Goal: Task Accomplishment & Management: Manage account settings

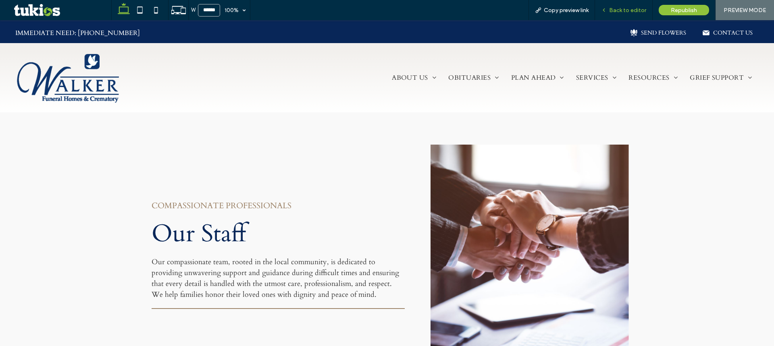
click at [609, 9] on div "Back to editor" at bounding box center [623, 10] width 57 height 7
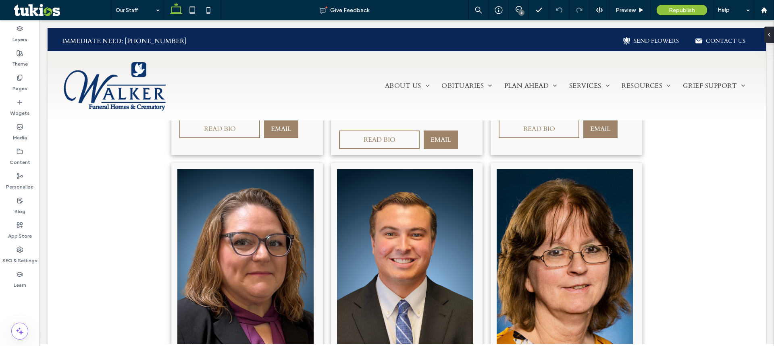
scroll to position [2620, 0]
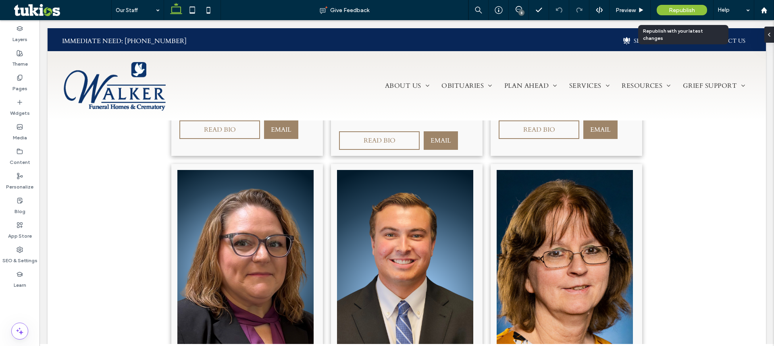
click at [674, 10] on span "Republish" at bounding box center [682, 10] width 26 height 7
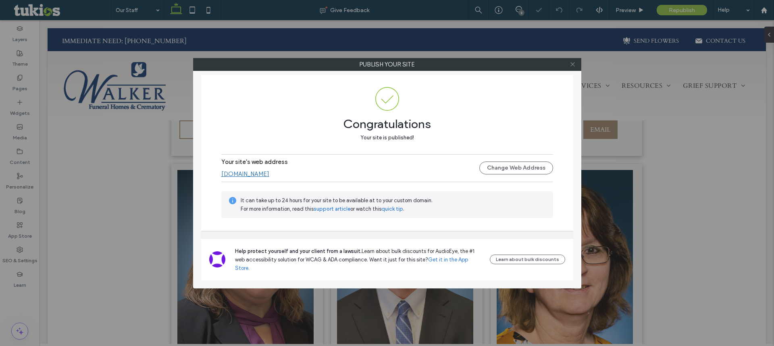
click at [572, 63] on icon at bounding box center [573, 64] width 6 height 6
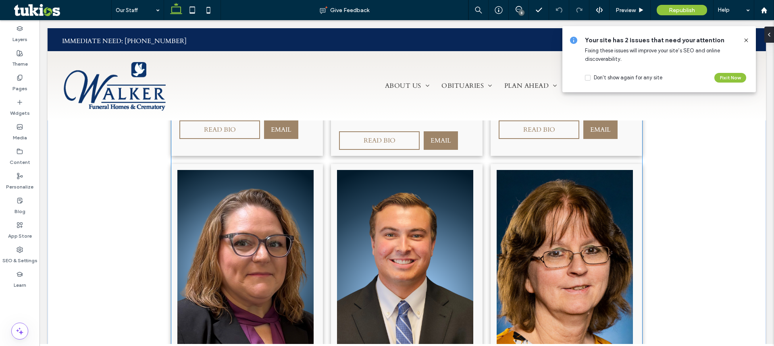
click at [406, 203] on img at bounding box center [405, 273] width 136 height 206
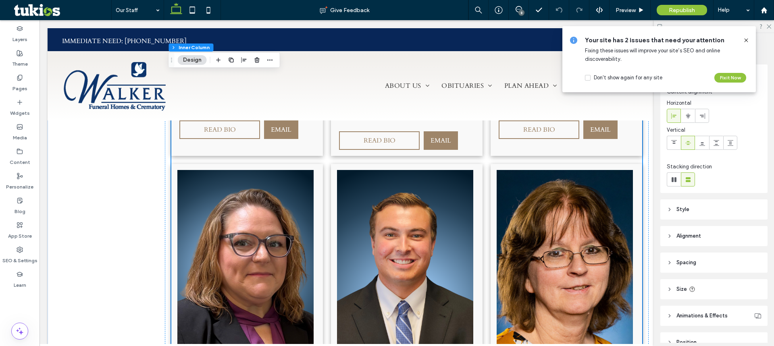
click at [744, 41] on icon at bounding box center [746, 40] width 6 height 6
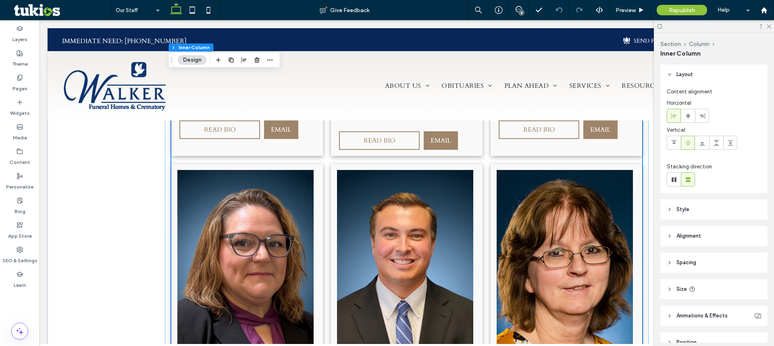
click at [427, 172] on img at bounding box center [405, 273] width 136 height 206
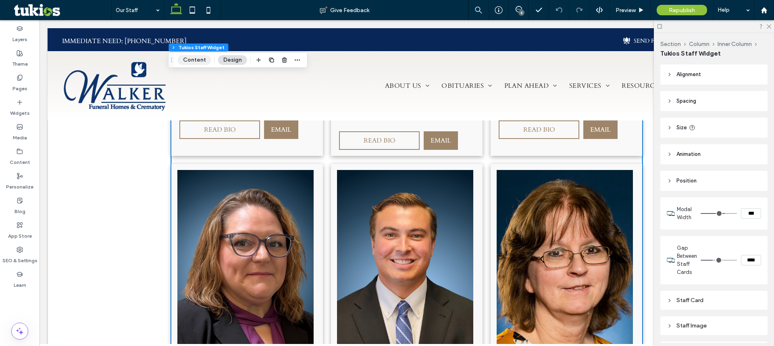
click at [192, 58] on button "Content" at bounding box center [194, 60] width 33 height 10
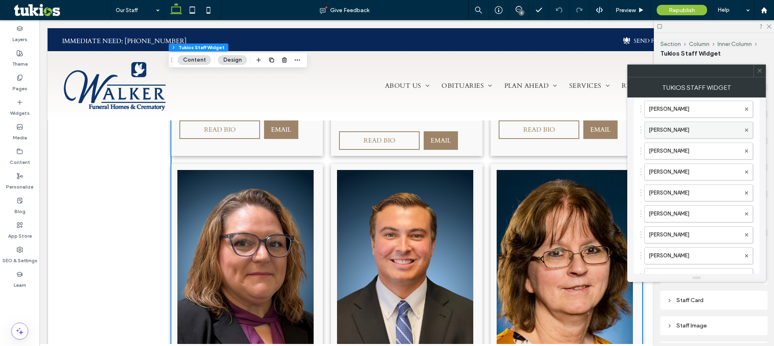
scroll to position [363, 0]
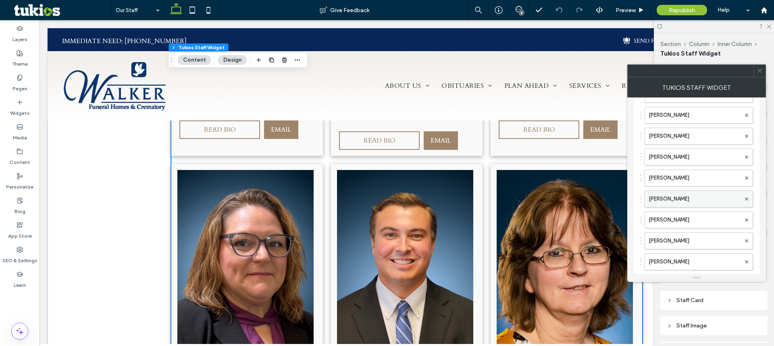
click at [677, 203] on label "[PERSON_NAME]" at bounding box center [695, 199] width 92 height 16
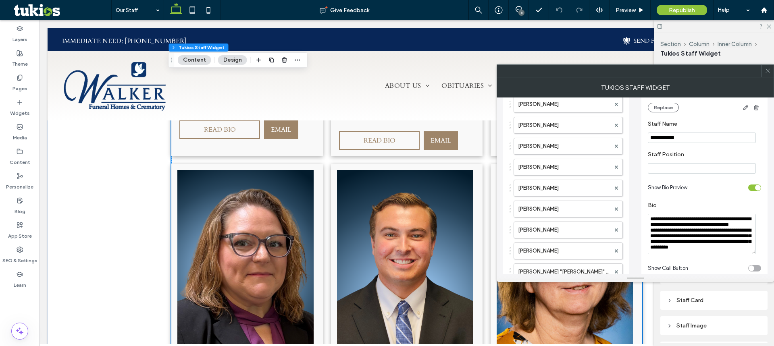
scroll to position [161, 0]
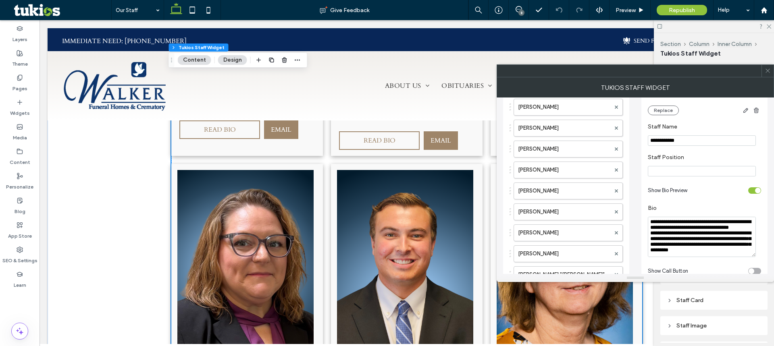
click at [674, 170] on input "Staff Position" at bounding box center [702, 171] width 108 height 10
type input "*********"
click at [767, 73] on icon at bounding box center [768, 71] width 6 height 6
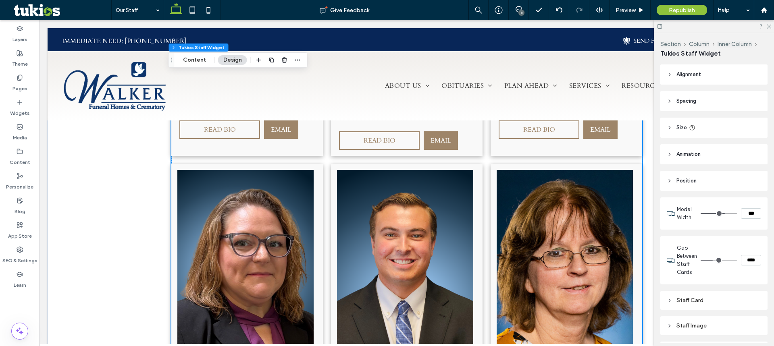
click at [185, 61] on button "Content" at bounding box center [194, 60] width 33 height 10
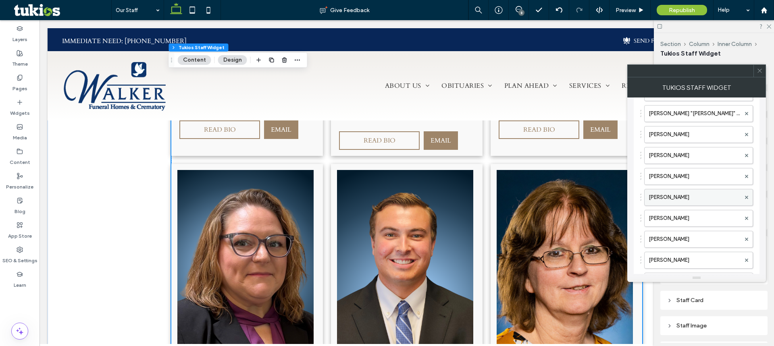
scroll to position [363, 0]
click at [678, 195] on label "[PERSON_NAME]" at bounding box center [695, 199] width 92 height 16
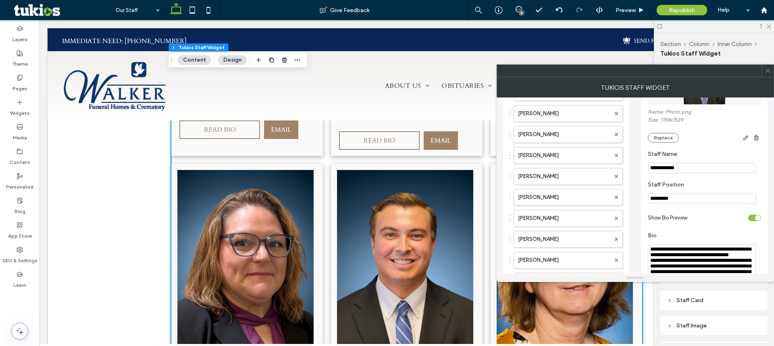
scroll to position [121, 0]
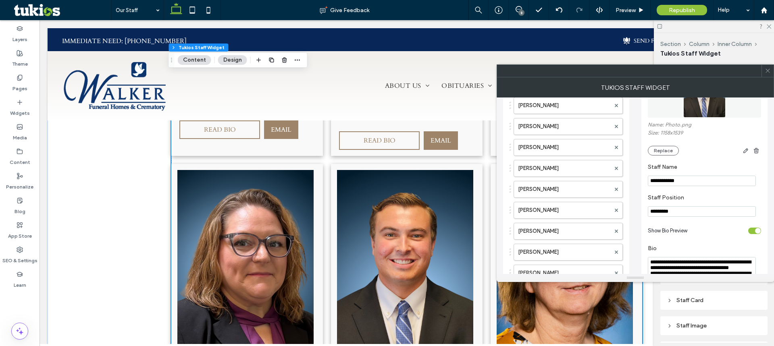
click at [667, 216] on input "*********" at bounding box center [702, 211] width 108 height 10
click at [699, 213] on input "**********" at bounding box center [702, 211] width 108 height 10
type input "**********"
click at [768, 77] on span at bounding box center [768, 71] width 6 height 12
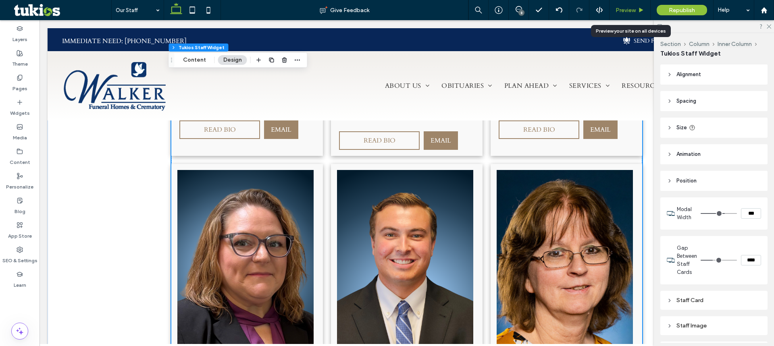
click at [630, 13] on span "Preview" at bounding box center [625, 10] width 20 height 7
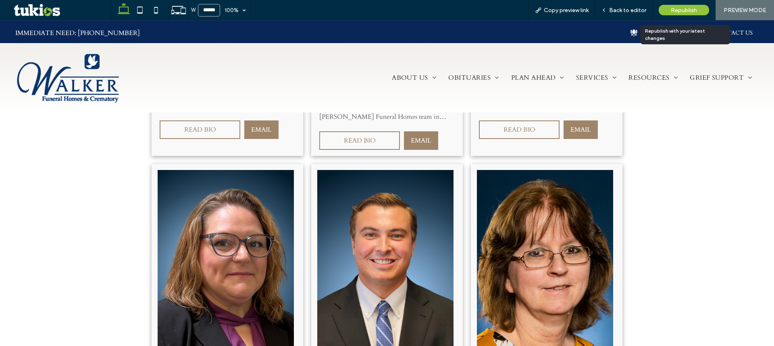
click at [669, 8] on div "Republish" at bounding box center [684, 10] width 50 height 10
